Goal: Find contact information: Find contact information

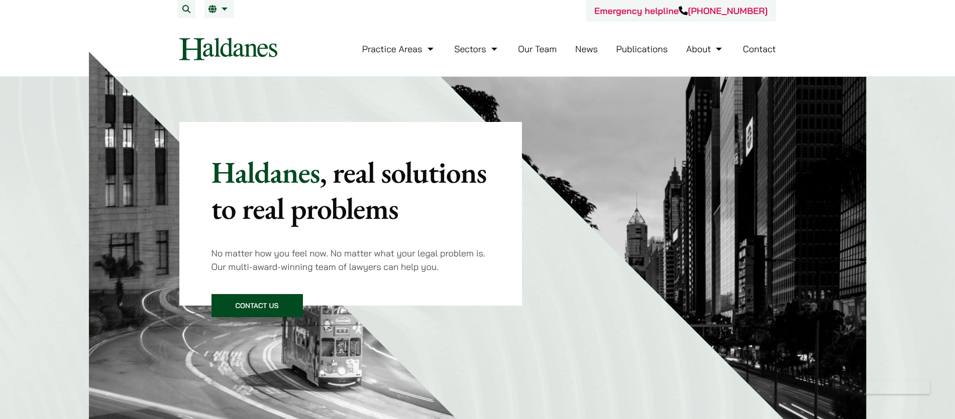
click at [769, 49] on link "Contact" at bounding box center [759, 49] width 33 height 12
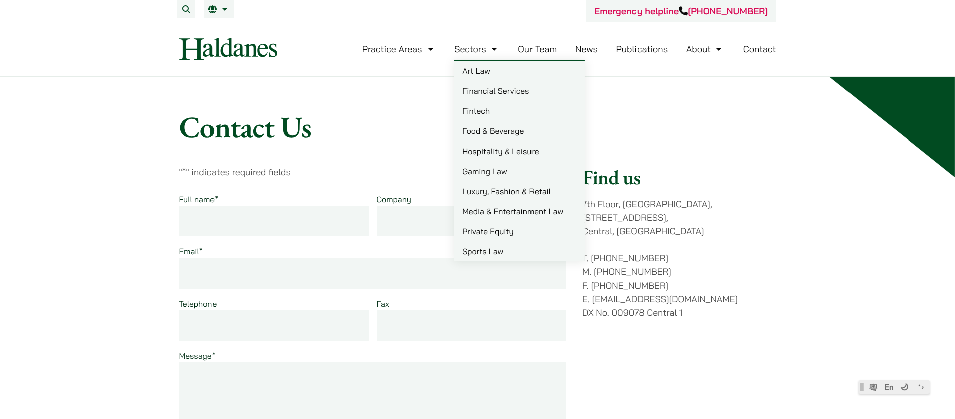
click at [469, 48] on link "Sectors" at bounding box center [476, 49] width 45 height 12
